Goal: Navigation & Orientation: Find specific page/section

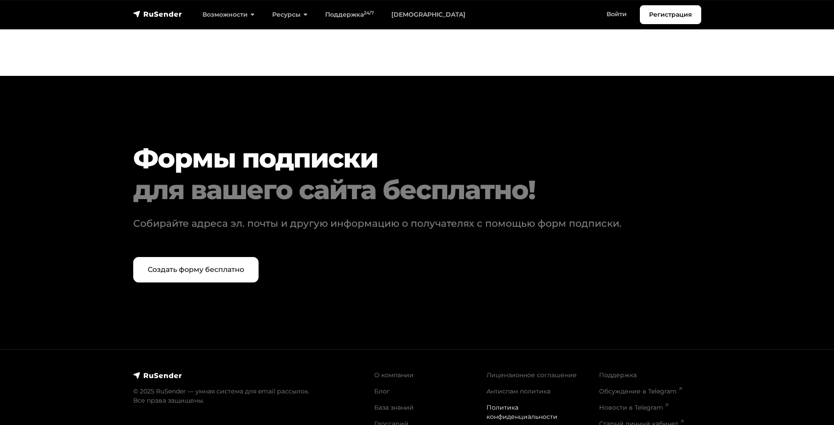
scroll to position [3739, 0]
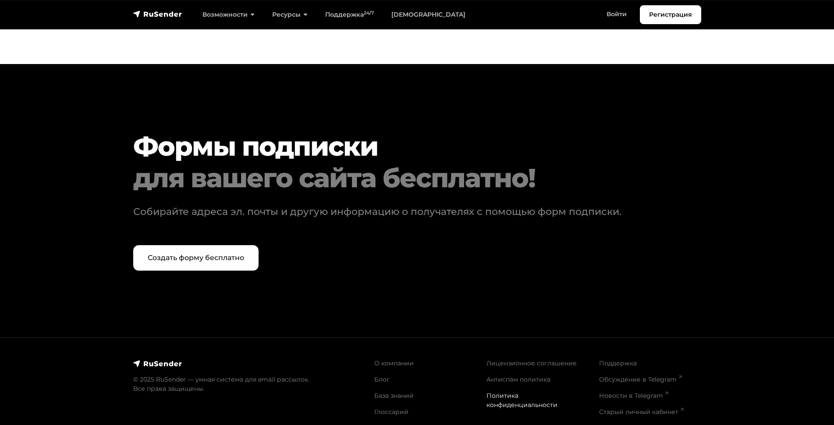
click at [498, 395] on link "Политика конфиденциальности" at bounding box center [522, 400] width 71 height 17
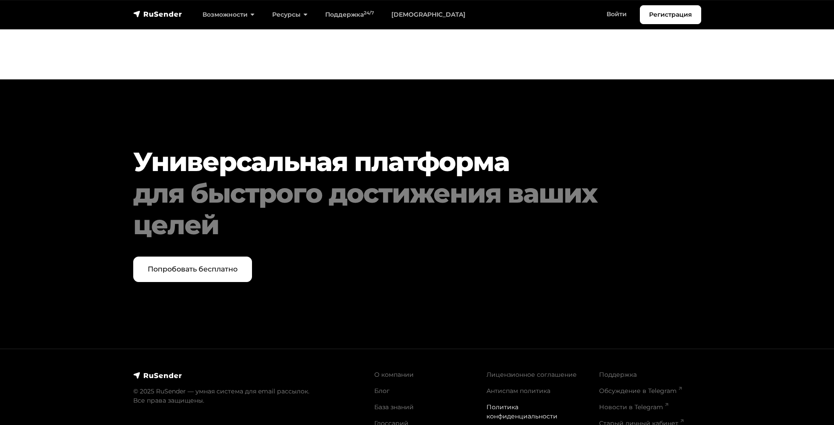
scroll to position [3751, 0]
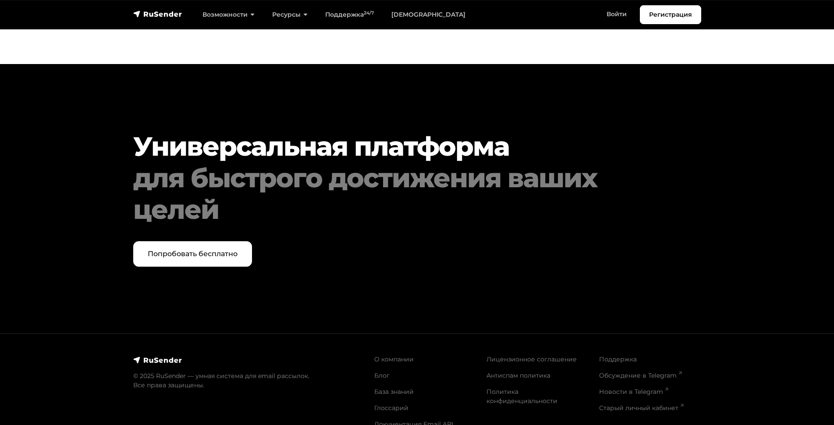
click at [141, 364] on img at bounding box center [157, 360] width 49 height 9
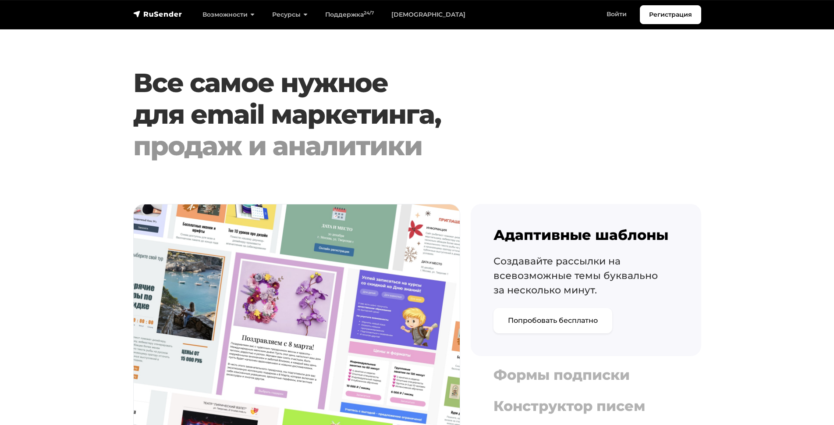
scroll to position [867, 0]
